Goal: Navigation & Orientation: Understand site structure

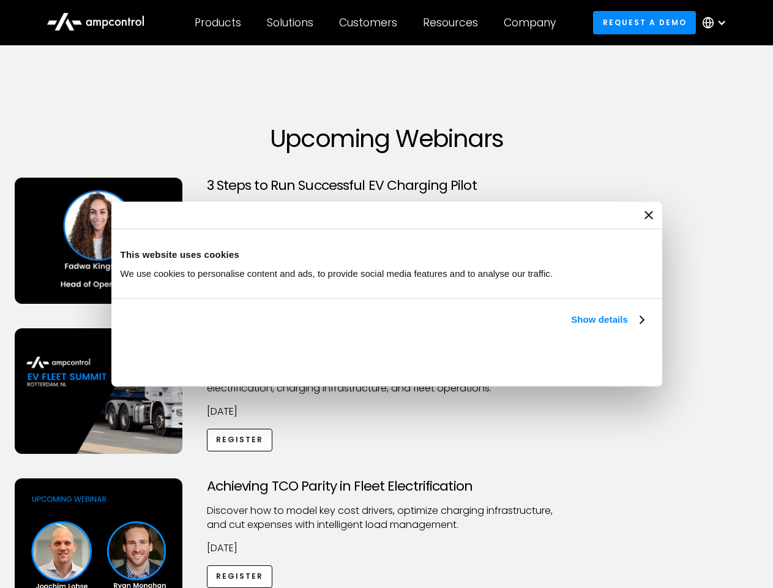
click at [571, 327] on link "Show details" at bounding box center [607, 319] width 72 height 15
click at [0, 0] on div "Necessary cookies help make a website usable by enabling basic functions like p…" at bounding box center [0, 0] width 0 height 0
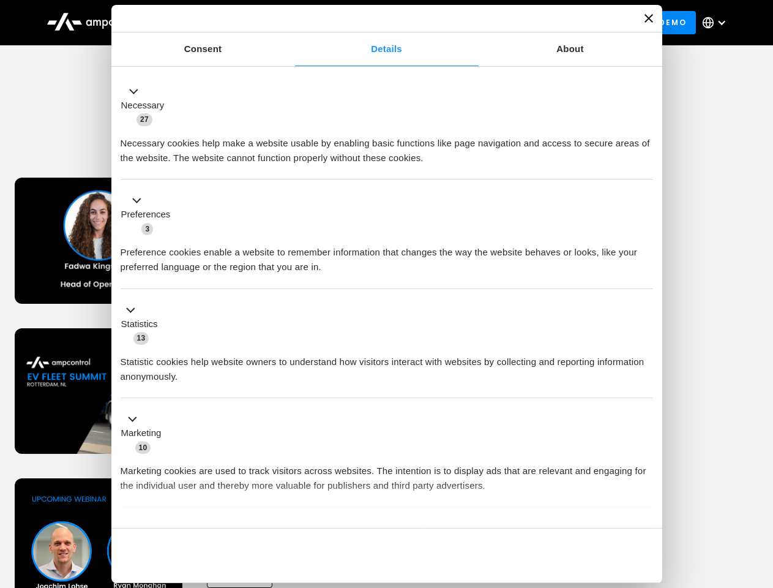
click at [760, 493] on div "Achieving TCO Parity in Fleet Electrification Discover how to model key cost dr…" at bounding box center [386, 574] width 769 height 192
click at [377, 23] on div "Customers" at bounding box center [368, 22] width 58 height 13
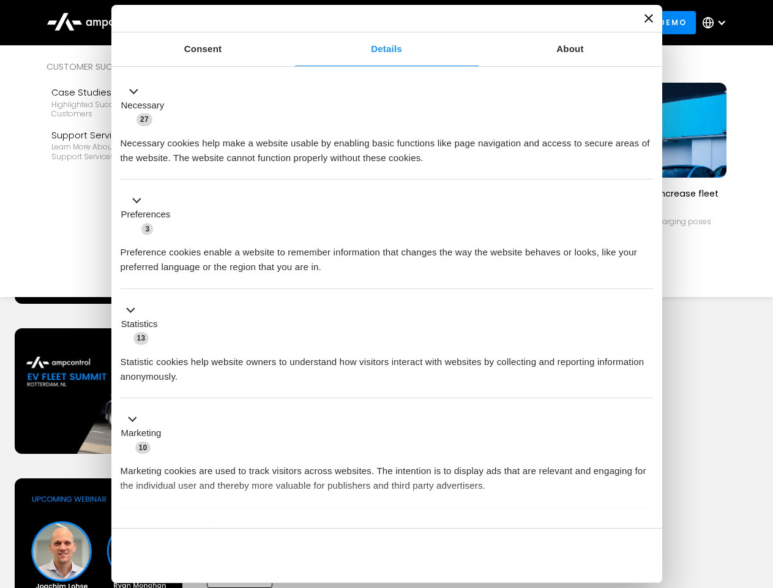
click at [217, 23] on div "Products" at bounding box center [218, 22] width 47 height 13
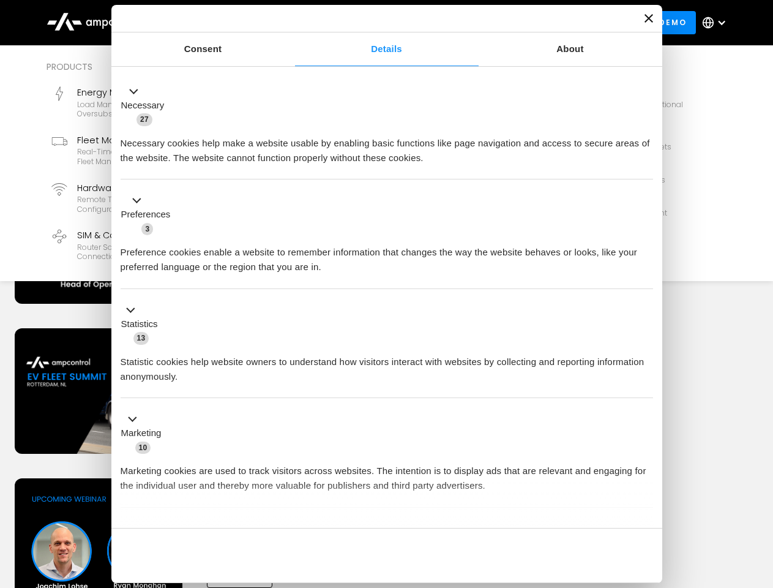
click at [291, 23] on div "Solutions" at bounding box center [290, 22] width 47 height 13
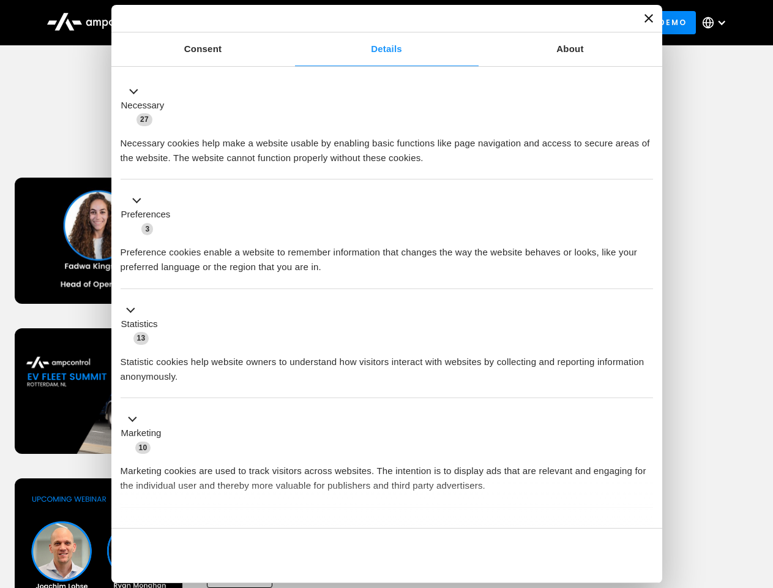
click at [370, 23] on div "Customers" at bounding box center [368, 22] width 58 height 13
click at [453, 23] on div "Resources" at bounding box center [450, 22] width 55 height 13
click at [534, 23] on div "Company" at bounding box center [530, 22] width 52 height 13
click at [718, 23] on div at bounding box center [722, 23] width 10 height 10
